Goal: Task Accomplishment & Management: Use online tool/utility

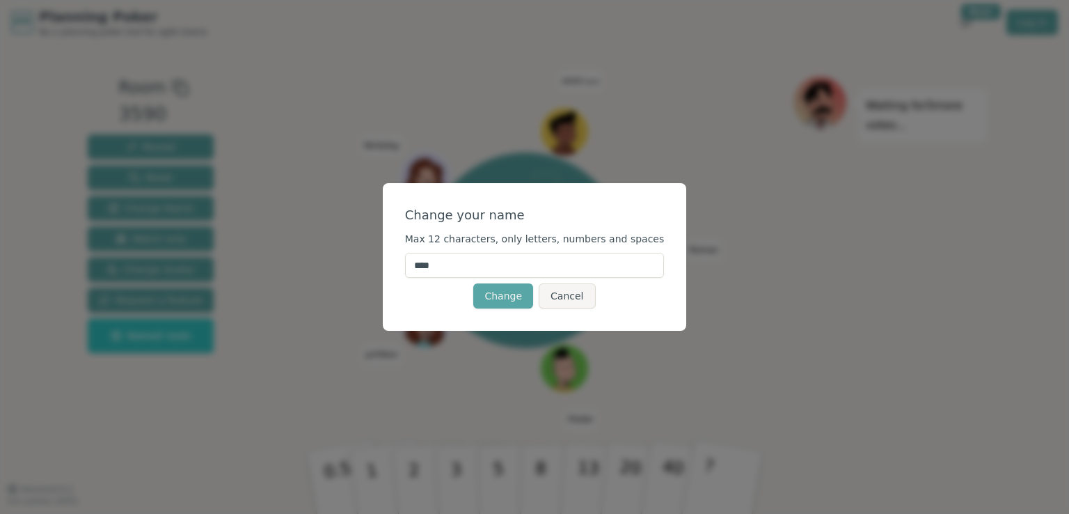
drag, startPoint x: 462, startPoint y: 271, endPoint x: 404, endPoint y: 271, distance: 58.5
click at [404, 271] on div "Change your name Max 12 characters, only letters, numbers and spaces **** Chang…" at bounding box center [535, 257] width 304 height 148
type input "*"
type input "*****"
click at [503, 301] on button "Change" at bounding box center [503, 295] width 60 height 25
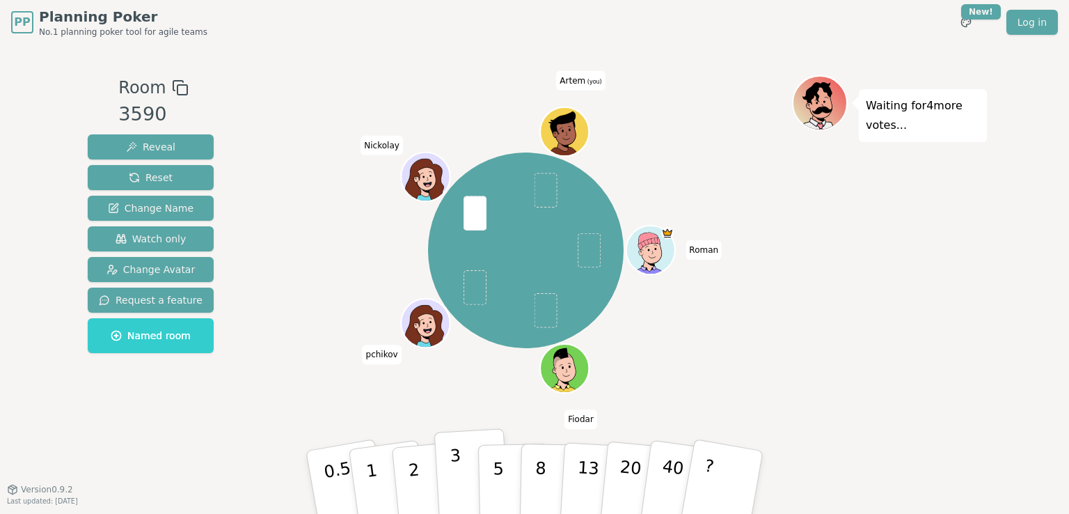
click at [458, 468] on p "3" at bounding box center [457, 484] width 15 height 76
click at [415, 466] on p "2" at bounding box center [416, 484] width 18 height 76
click at [459, 466] on button "3" at bounding box center [472, 482] width 76 height 109
click at [461, 469] on button "3" at bounding box center [472, 482] width 76 height 109
click at [458, 475] on p "3" at bounding box center [457, 484] width 15 height 76
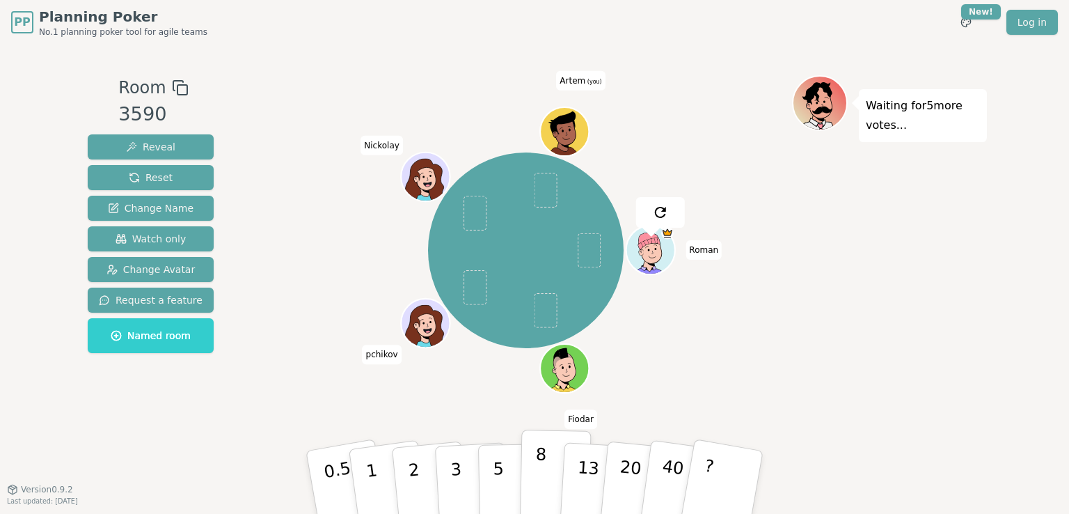
click at [544, 473] on button "8" at bounding box center [556, 483] width 72 height 106
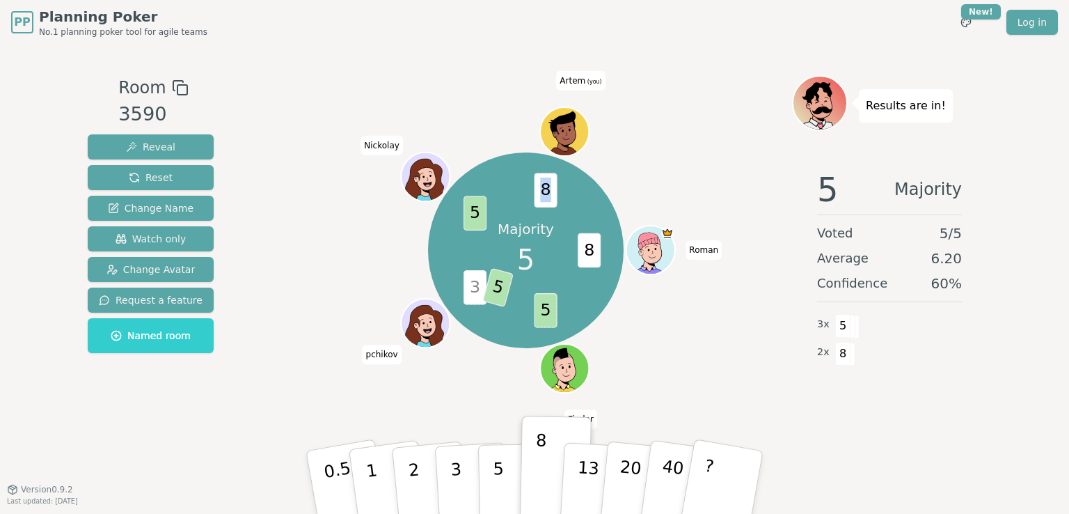
drag, startPoint x: 542, startPoint y: 196, endPoint x: 550, endPoint y: 195, distance: 8.4
click at [550, 195] on span "8" at bounding box center [545, 190] width 23 height 35
drag, startPoint x: 585, startPoint y: 251, endPoint x: 594, endPoint y: 251, distance: 9.7
click at [594, 251] on span "8" at bounding box center [589, 250] width 23 height 35
drag, startPoint x: 514, startPoint y: 262, endPoint x: 535, endPoint y: 263, distance: 21.6
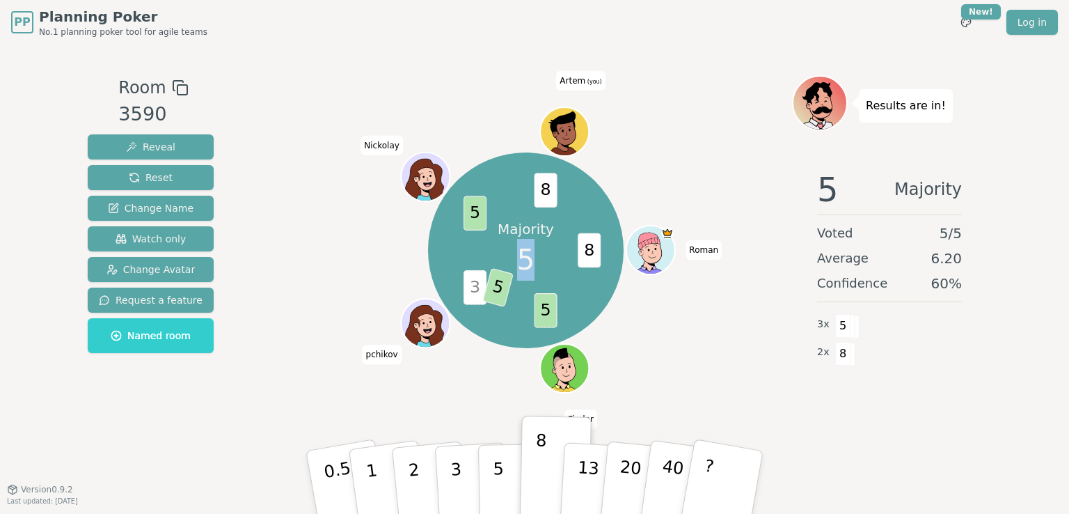
click at [535, 263] on div "Majority 5" at bounding box center [526, 250] width 104 height 104
click at [551, 310] on span "5" at bounding box center [545, 310] width 23 height 35
click at [674, 160] on div "Majority 5 8 5 3 5 5 8 [PERSON_NAME] pchikov [PERSON_NAME] (you)" at bounding box center [526, 250] width 533 height 300
drag, startPoint x: 539, startPoint y: 191, endPoint x: 549, endPoint y: 193, distance: 10.0
click at [549, 193] on span "8" at bounding box center [545, 190] width 23 height 35
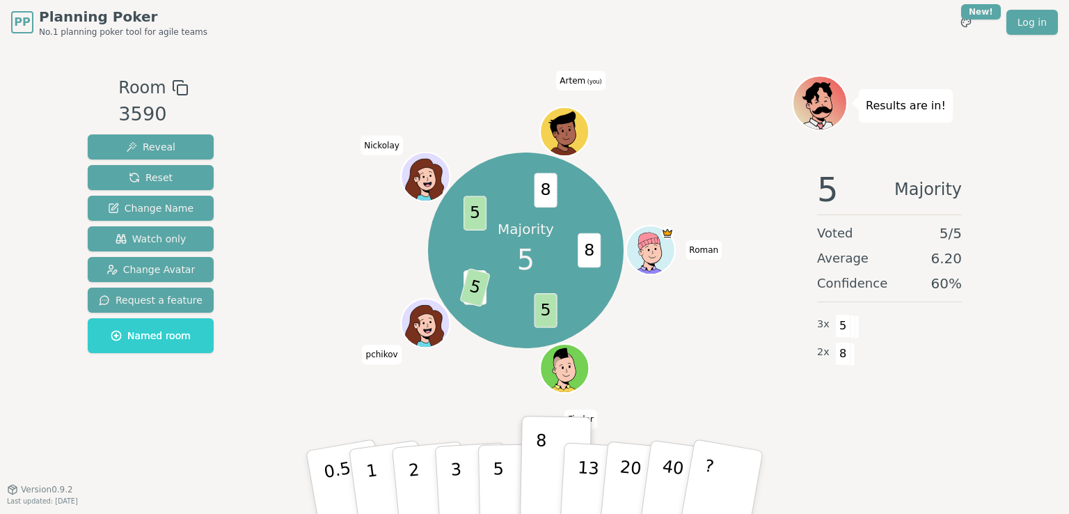
click at [649, 159] on div "Majority 5 8 5 3 5 5 8 [PERSON_NAME] pchikov [PERSON_NAME] (you)" at bounding box center [526, 250] width 533 height 300
drag, startPoint x: 585, startPoint y: 251, endPoint x: 594, endPoint y: 251, distance: 9.0
click at [594, 251] on span "8" at bounding box center [589, 250] width 23 height 35
click at [663, 157] on div "Majority 5 8 5 3 5 5 8 [PERSON_NAME] pchikov [PERSON_NAME] (you)" at bounding box center [526, 250] width 533 height 300
drag, startPoint x: 541, startPoint y: 180, endPoint x: 547, endPoint y: 184, distance: 7.5
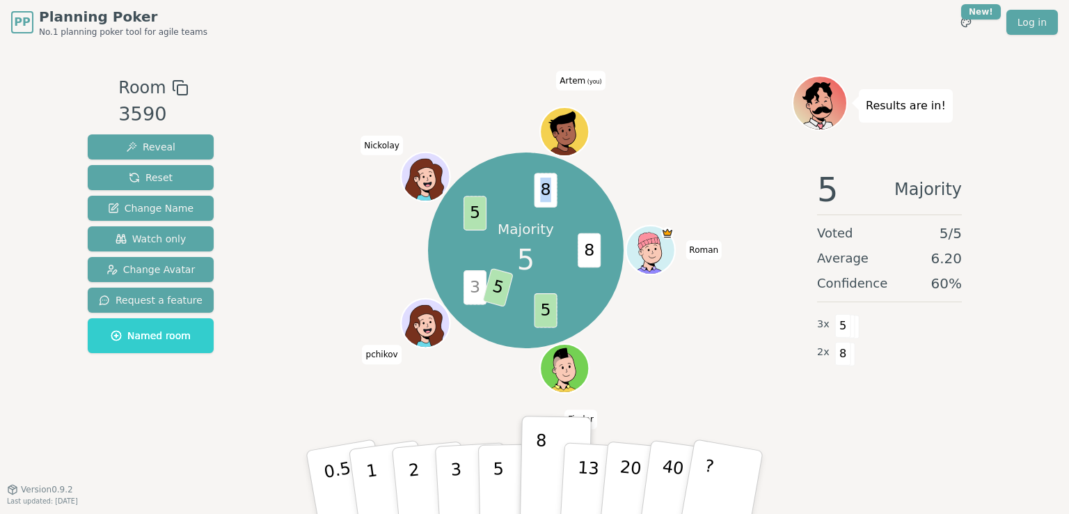
click at [547, 184] on span "8" at bounding box center [545, 190] width 23 height 35
click at [649, 151] on div "Majority 5 8 5 3 5 5 8 [PERSON_NAME] pchikov [PERSON_NAME] (you)" at bounding box center [526, 250] width 533 height 300
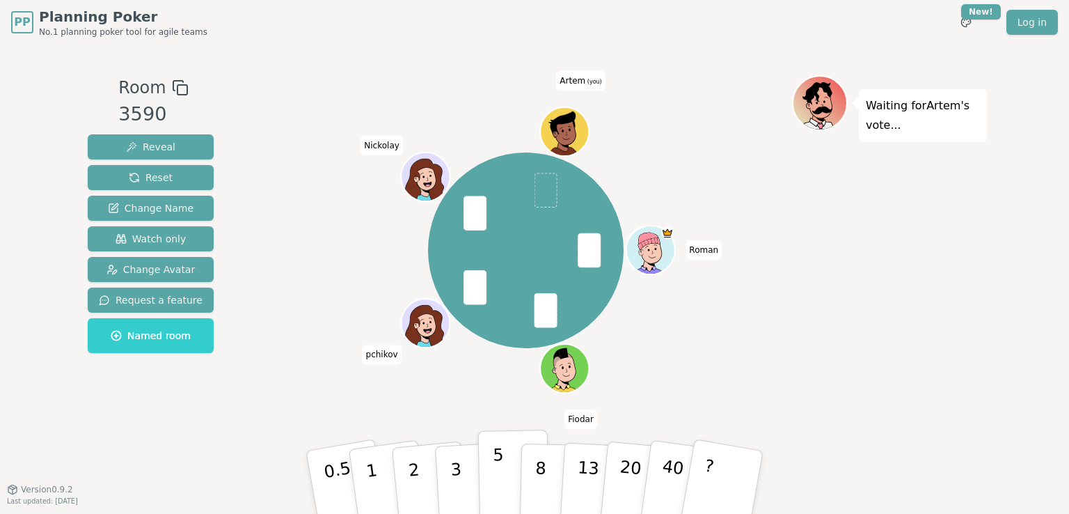
click at [502, 474] on button "5" at bounding box center [514, 483] width 72 height 106
click at [462, 468] on button "3" at bounding box center [472, 482] width 76 height 109
click at [452, 476] on p "3" at bounding box center [457, 484] width 15 height 76
click at [499, 471] on p "5" at bounding box center [499, 482] width 12 height 75
click at [503, 462] on button "5" at bounding box center [514, 483] width 72 height 106
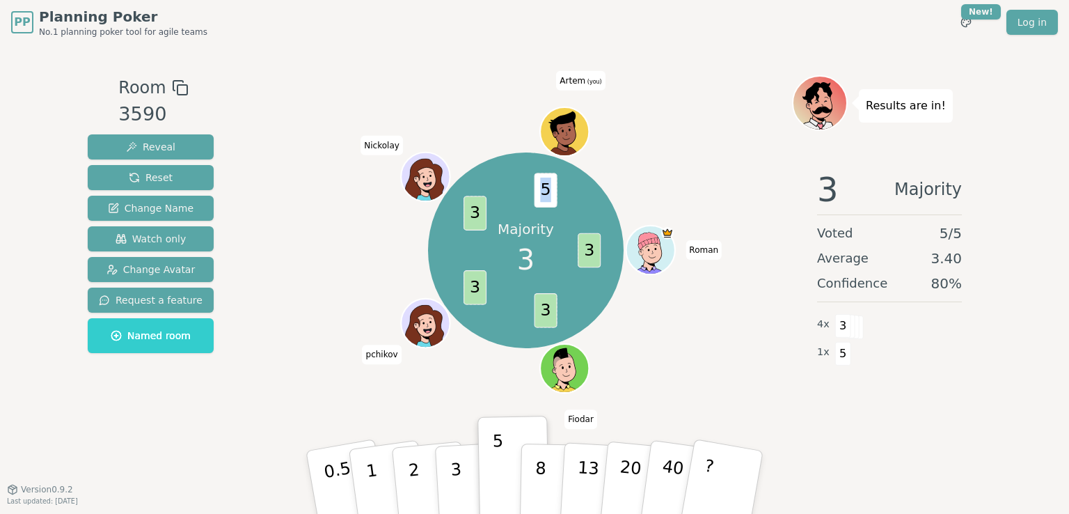
click at [549, 188] on span "5" at bounding box center [545, 190] width 23 height 35
click at [520, 184] on div "Majority 3 3 3 3 3 5 [PERSON_NAME] pchikov [PERSON_NAME] (you)" at bounding box center [526, 250] width 196 height 196
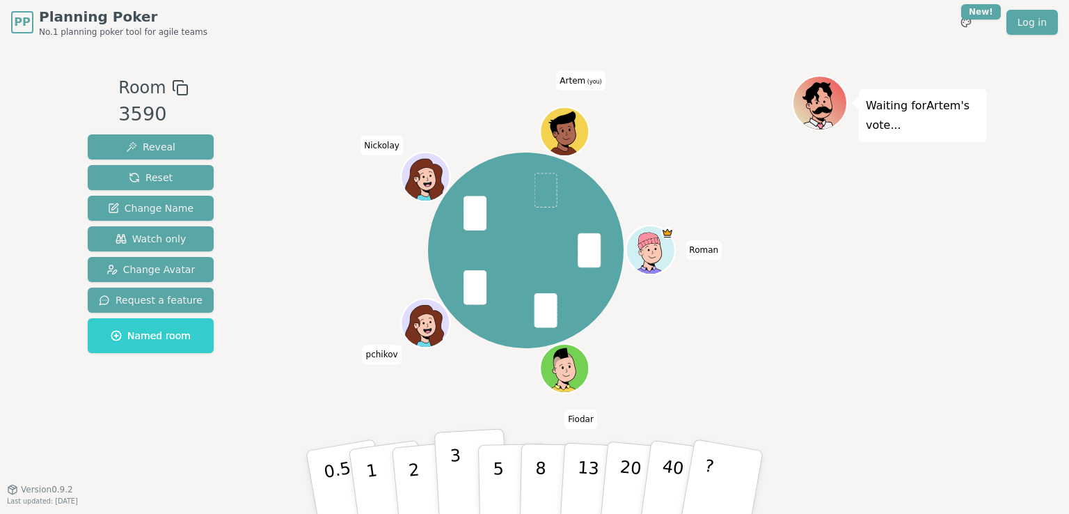
drag, startPoint x: 454, startPoint y: 471, endPoint x: 454, endPoint y: 457, distance: 14.6
click at [454, 467] on p "3" at bounding box center [457, 484] width 15 height 76
drag, startPoint x: 453, startPoint y: 473, endPoint x: 441, endPoint y: 464, distance: 14.9
click at [453, 473] on p "3" at bounding box center [457, 484] width 15 height 76
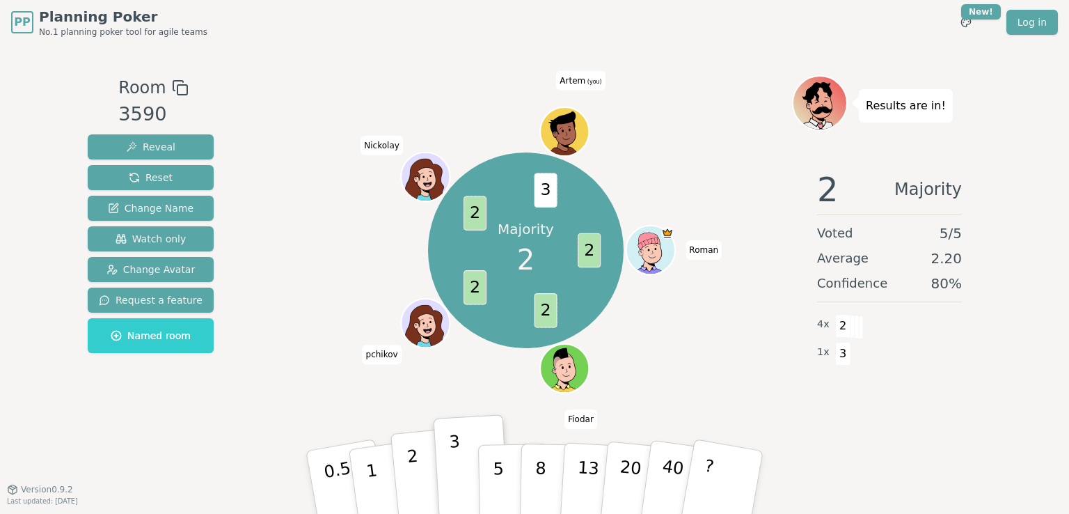
click at [413, 463] on p "2" at bounding box center [416, 484] width 18 height 76
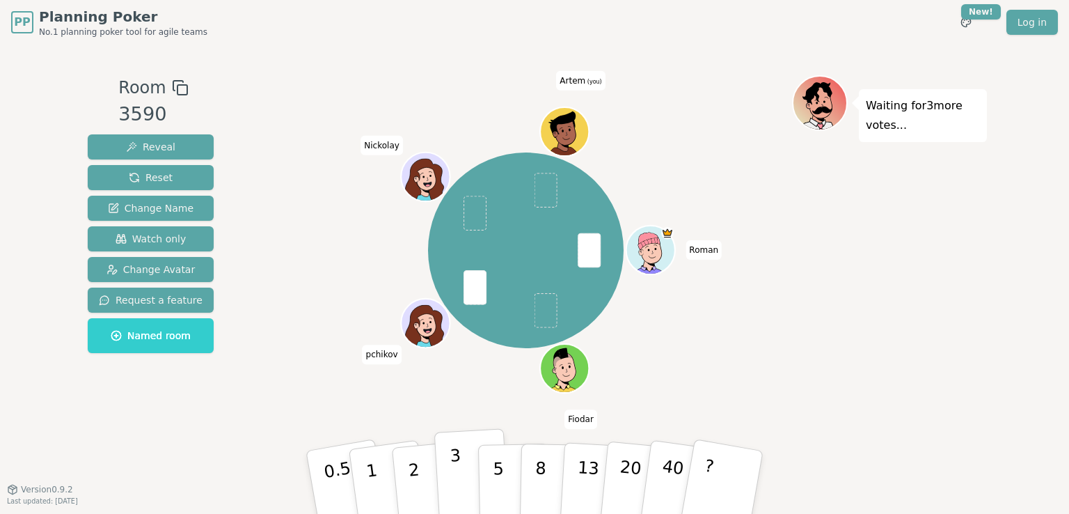
drag, startPoint x: 455, startPoint y: 474, endPoint x: 461, endPoint y: 430, distance: 44.3
click at [455, 473] on p "3" at bounding box center [457, 484] width 15 height 76
drag, startPoint x: 451, startPoint y: 475, endPoint x: 454, endPoint y: 441, distance: 33.5
click at [451, 470] on p "3" at bounding box center [457, 484] width 15 height 76
click at [455, 462] on p "3" at bounding box center [457, 484] width 15 height 76
